Goal: Navigation & Orientation: Find specific page/section

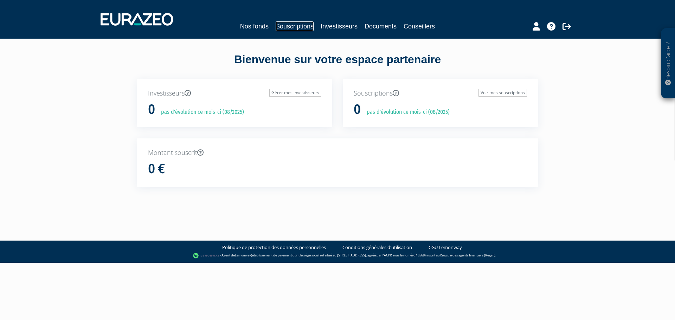
click at [290, 28] on link "Souscriptions" at bounding box center [295, 26] width 38 height 10
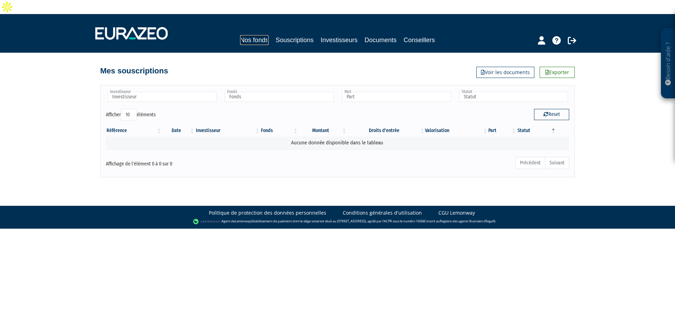
click at [248, 35] on link "Nos fonds" at bounding box center [254, 40] width 28 height 10
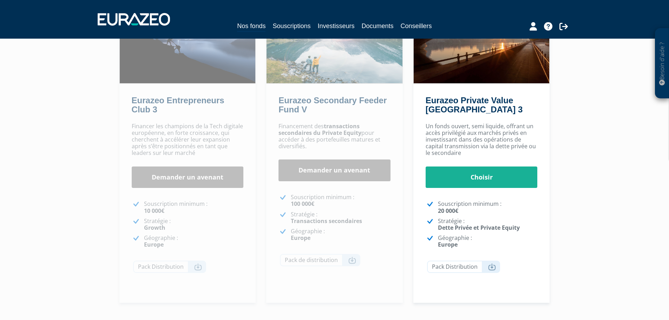
scroll to position [141, 0]
